Goal: Task Accomplishment & Management: Use online tool/utility

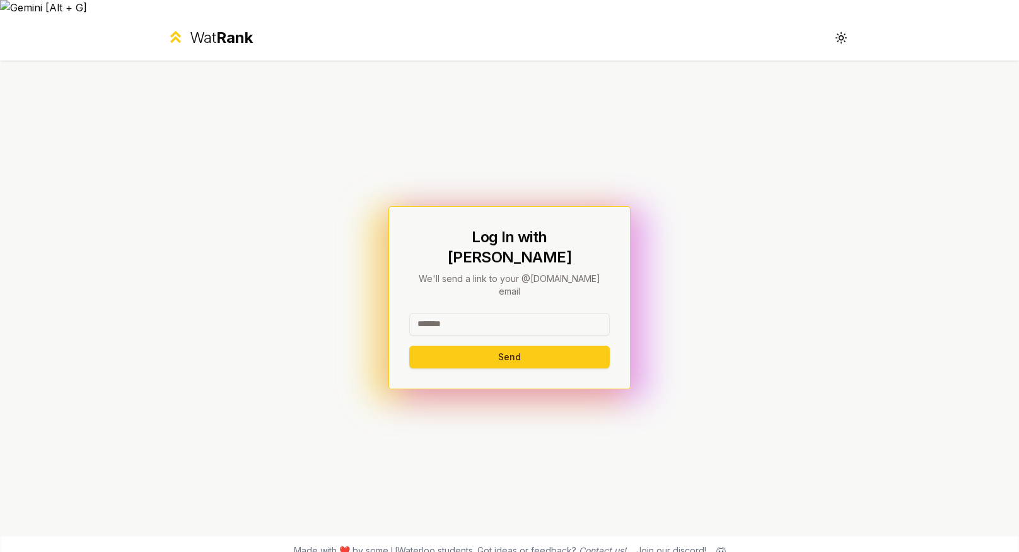
click at [475, 313] on input at bounding box center [509, 324] width 200 height 23
type input "********"
click at [438, 345] on button "Send" at bounding box center [509, 356] width 200 height 23
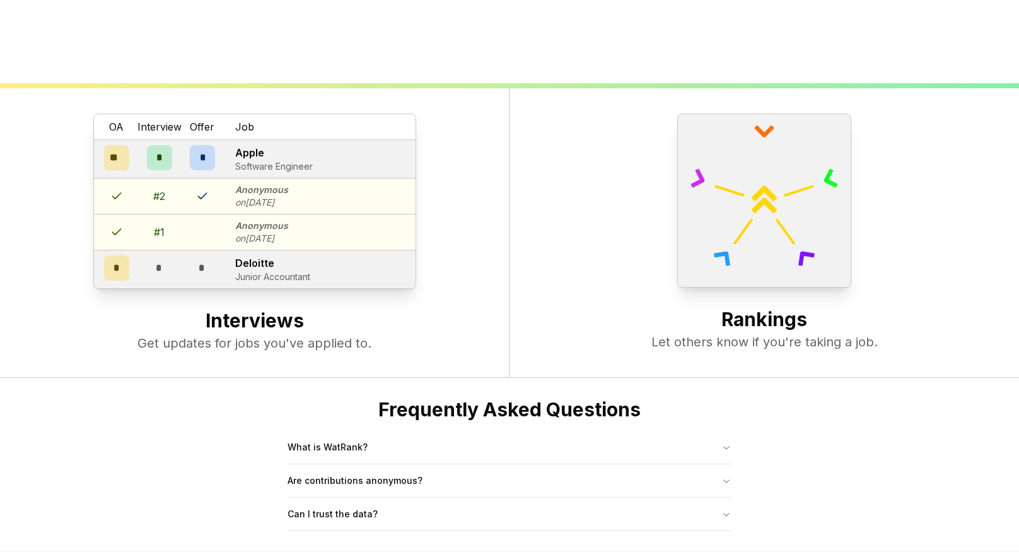
scroll to position [484, 0]
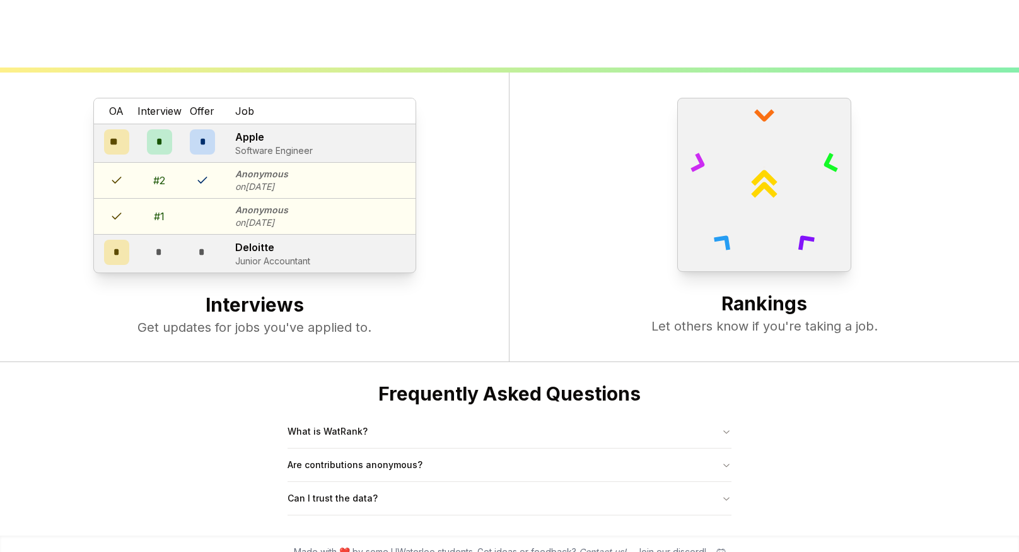
click at [168, 318] on p "Get updates for jobs you've applied to." at bounding box center [254, 327] width 458 height 18
click at [306, 419] on button "What is WatRank?" at bounding box center [509, 431] width 444 height 33
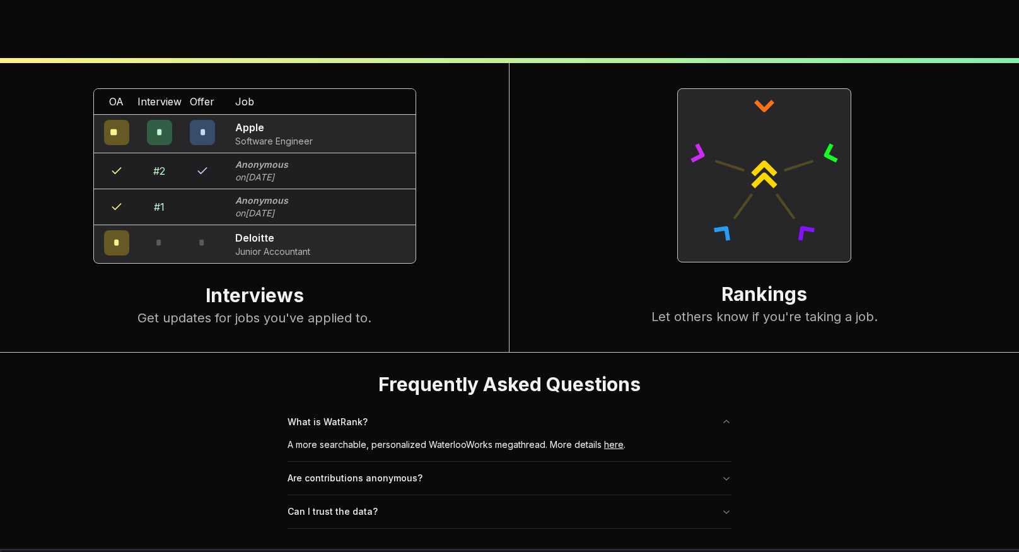
scroll to position [507, 0]
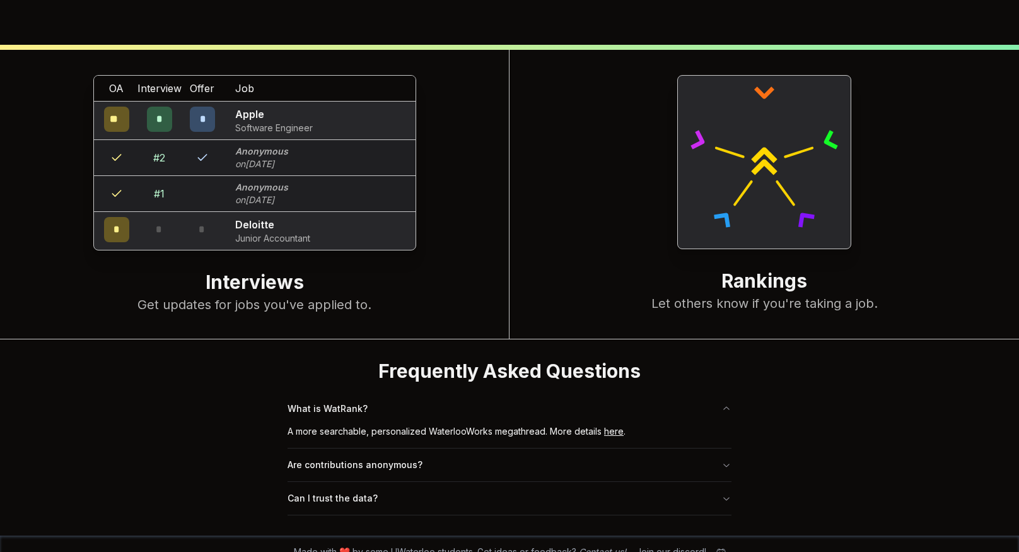
click at [610, 425] on link "here" at bounding box center [614, 430] width 20 height 11
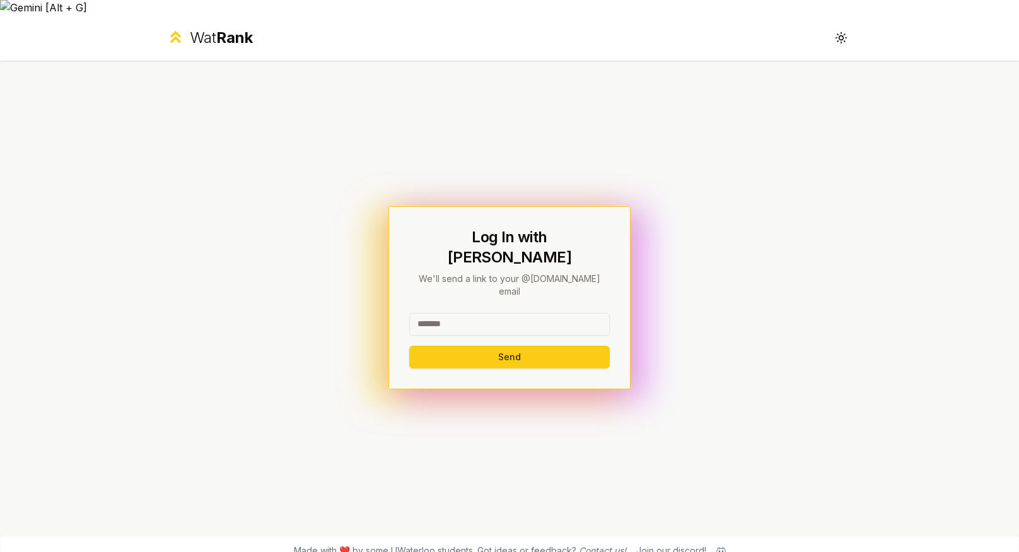
click at [427, 313] on input at bounding box center [509, 324] width 200 height 23
click at [507, 345] on button "Send" at bounding box center [509, 356] width 200 height 23
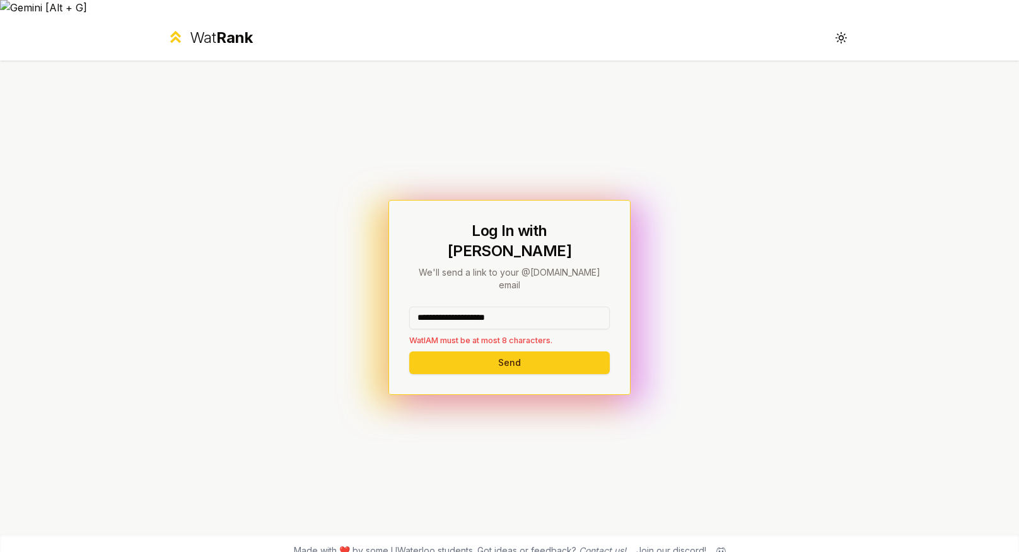
click at [528, 306] on input "**********" at bounding box center [509, 317] width 200 height 23
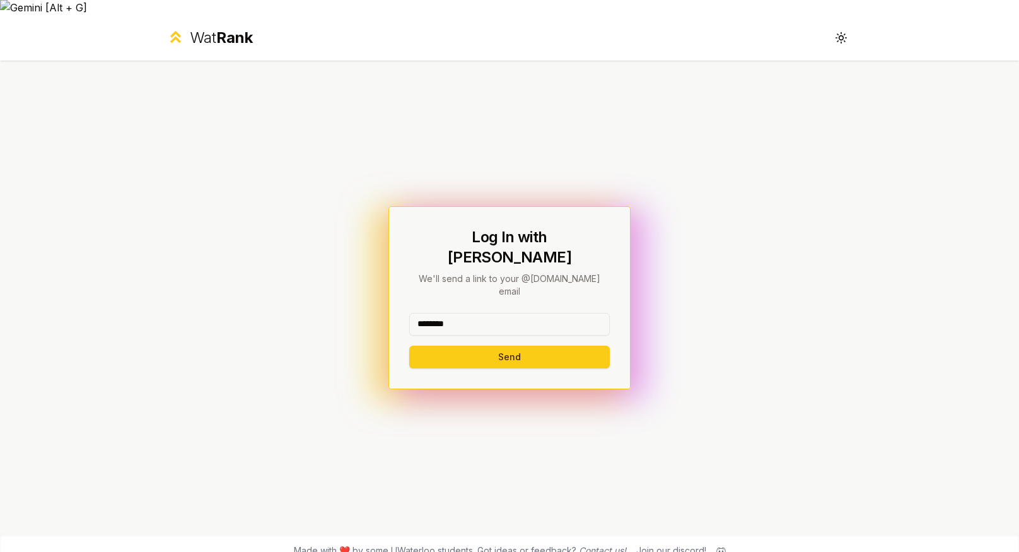
type input "********"
click at [409, 345] on button "Send" at bounding box center [509, 356] width 200 height 23
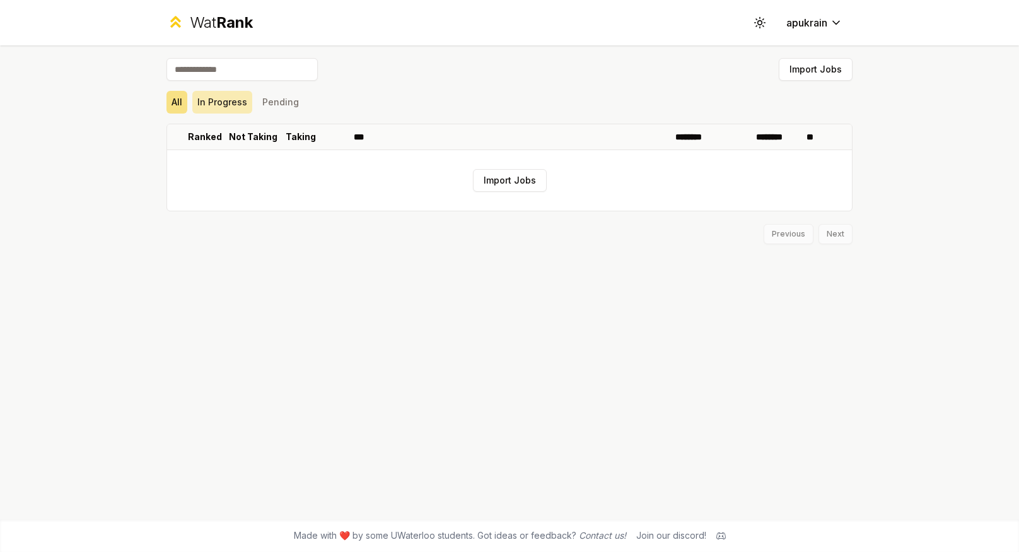
click at [222, 100] on button "In Progress" at bounding box center [222, 102] width 60 height 23
click at [212, 108] on button "In Progress" at bounding box center [222, 102] width 60 height 23
click at [272, 106] on button "Pending" at bounding box center [280, 102] width 47 height 23
click at [205, 71] on input at bounding box center [241, 69] width 151 height 23
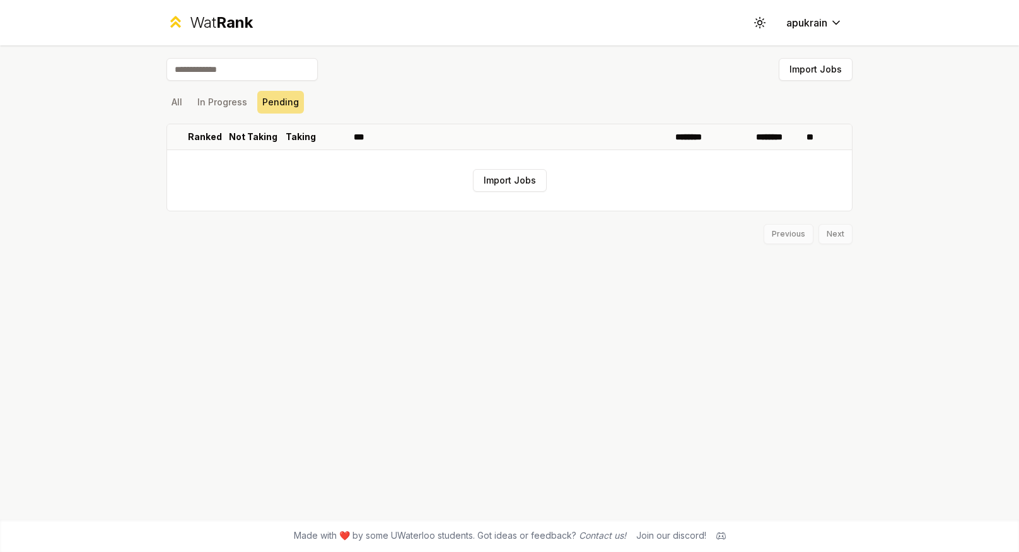
click at [205, 71] on input at bounding box center [241, 69] width 151 height 23
click at [782, 73] on button "Import Jobs" at bounding box center [815, 69] width 74 height 23
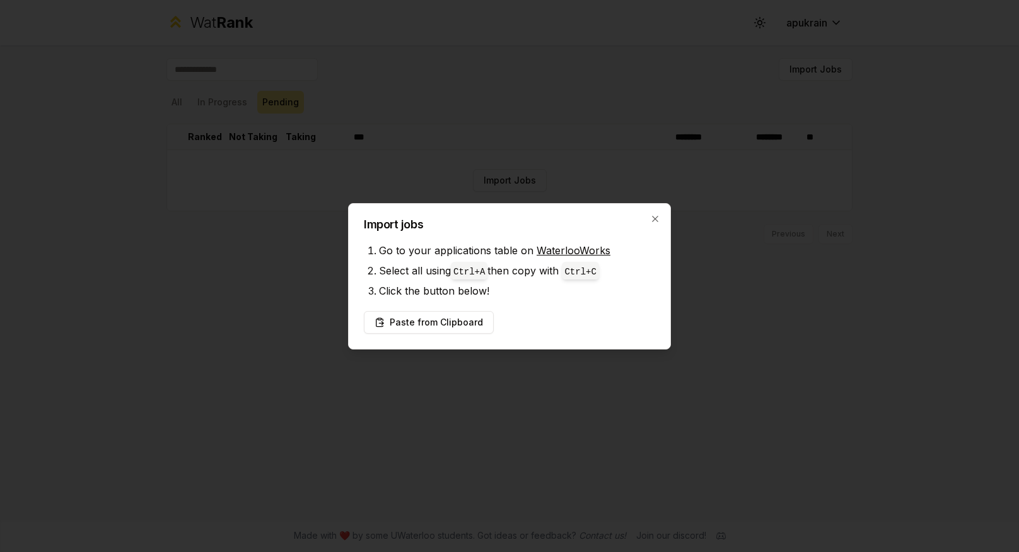
click at [678, 127] on div at bounding box center [509, 276] width 1019 height 552
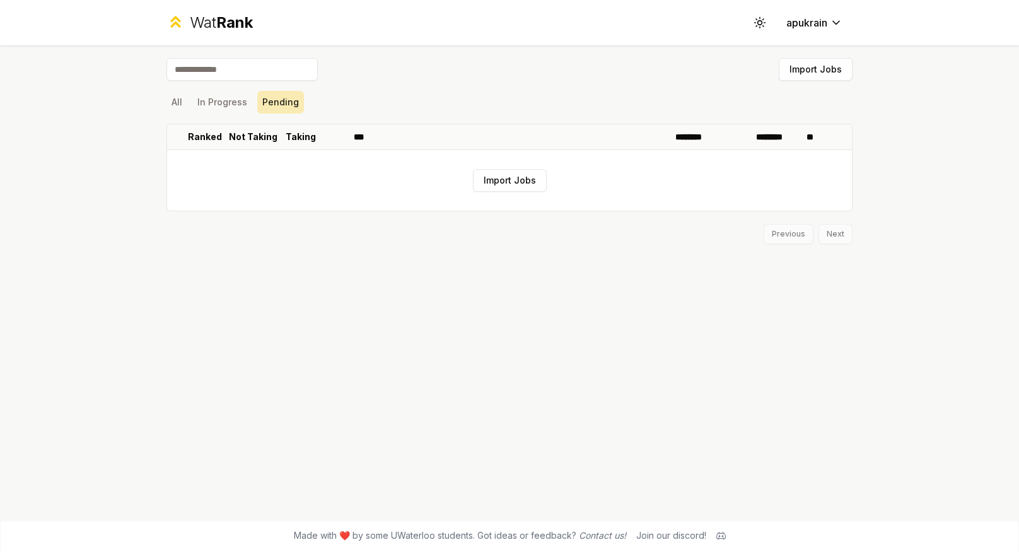
click at [272, 106] on button "Pending" at bounding box center [280, 102] width 47 height 23
click at [220, 105] on button "In Progress" at bounding box center [222, 102] width 60 height 23
click at [177, 101] on button "All" at bounding box center [176, 102] width 21 height 23
click at [261, 68] on input at bounding box center [241, 69] width 151 height 23
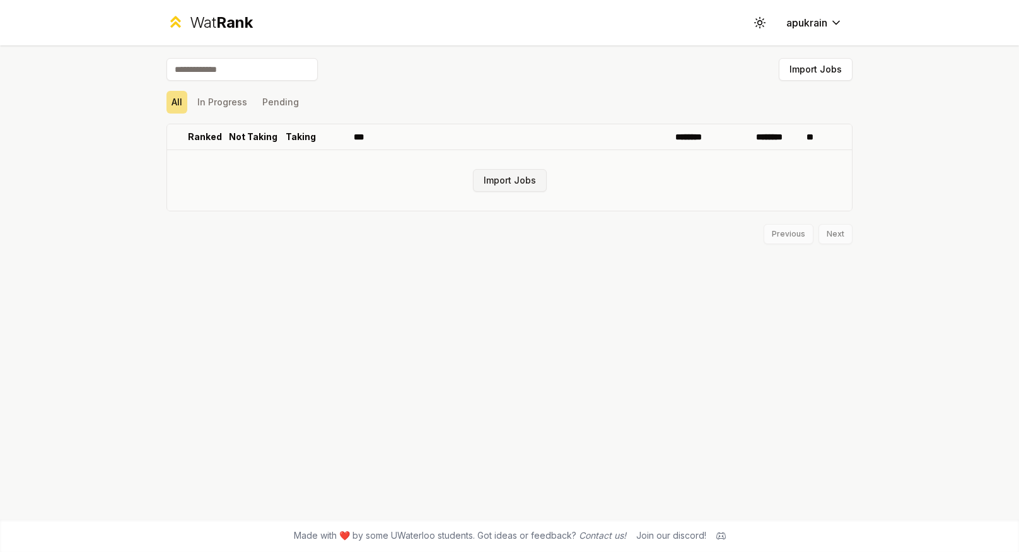
click at [504, 177] on button "Import Jobs" at bounding box center [510, 180] width 74 height 23
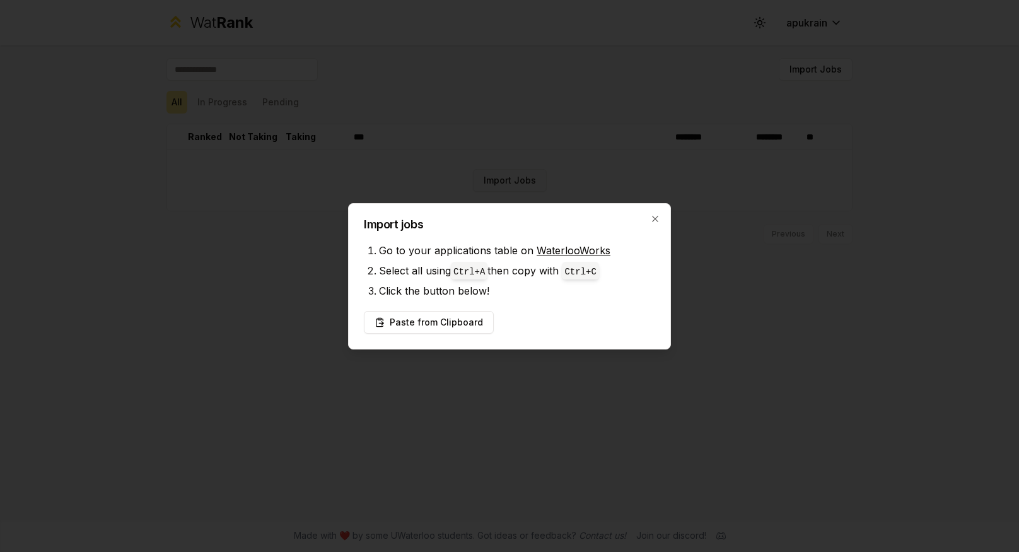
click at [504, 177] on div at bounding box center [509, 276] width 1019 height 552
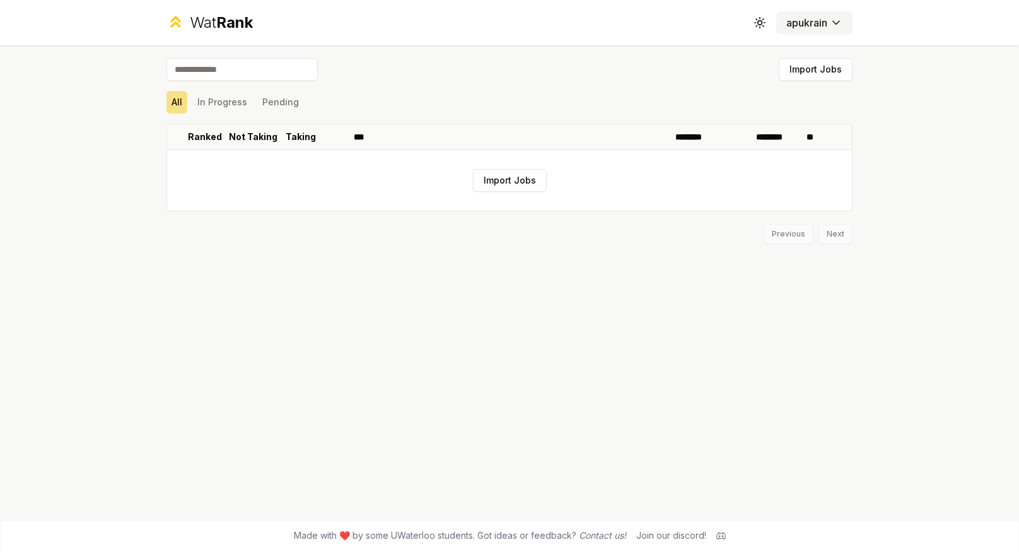
click at [792, 25] on html "Wat Rank Toggle theme apukrain Import Jobs All In Progress Pending Ranked Not T…" at bounding box center [509, 283] width 1019 height 567
click at [755, 23] on icon at bounding box center [755, 23] width 1 height 0
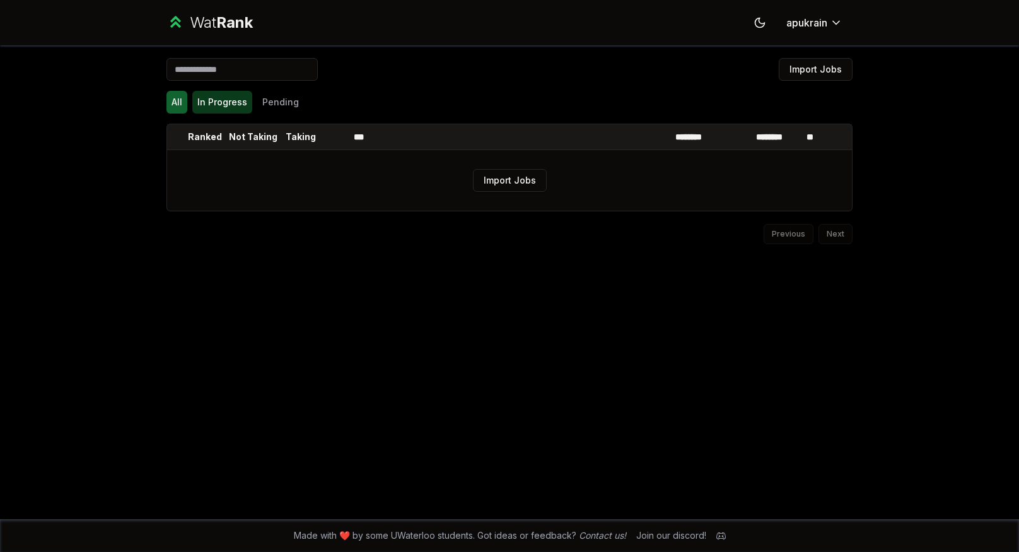
click at [223, 105] on button "In Progress" at bounding box center [222, 102] width 60 height 23
click at [282, 104] on button "Pending" at bounding box center [280, 102] width 47 height 23
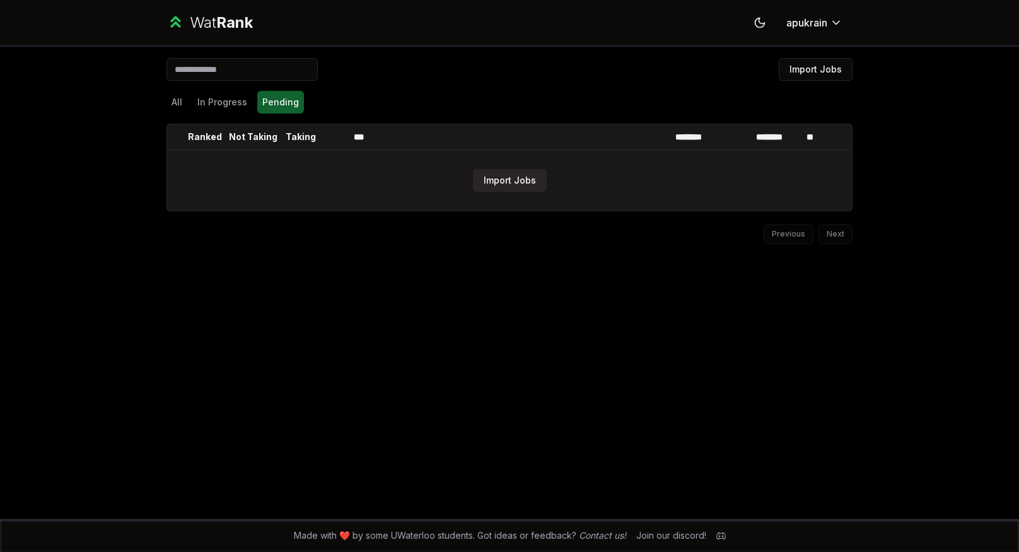
click at [506, 175] on button "Import Jobs" at bounding box center [510, 180] width 74 height 23
